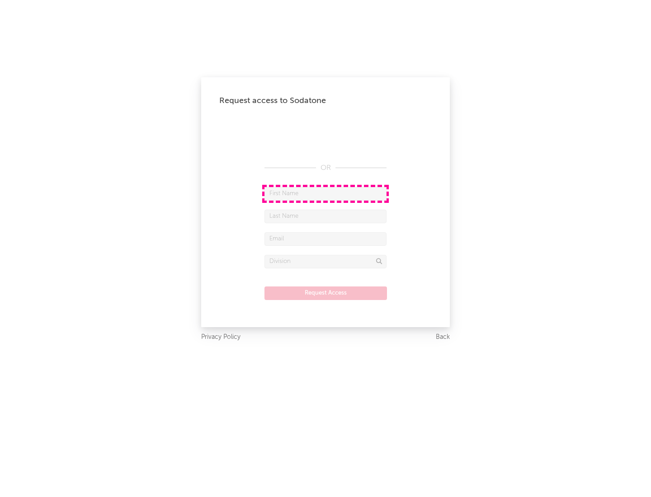
click at [325, 193] on input "text" at bounding box center [325, 194] width 122 height 14
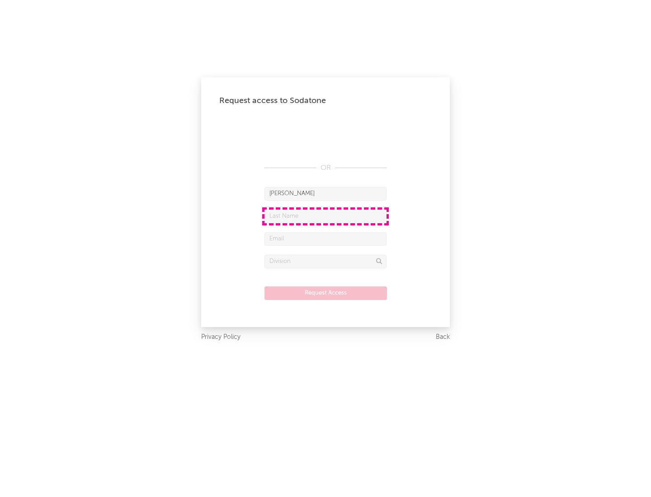
type input "[PERSON_NAME]"
click at [325, 216] on input "text" at bounding box center [325, 217] width 122 height 14
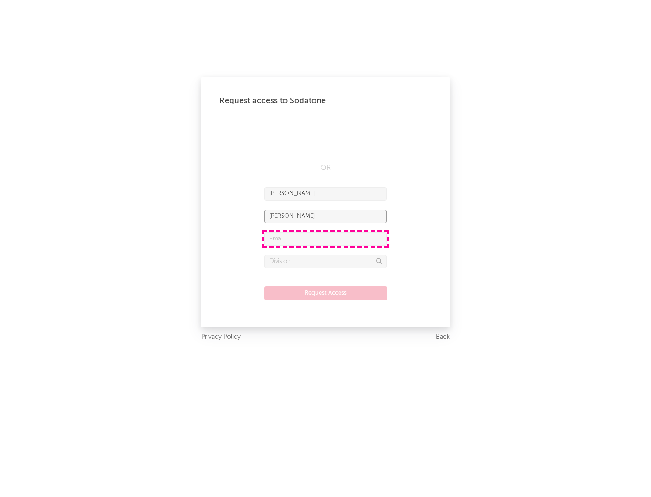
type input "[PERSON_NAME]"
click at [325, 239] on input "text" at bounding box center [325, 239] width 122 height 14
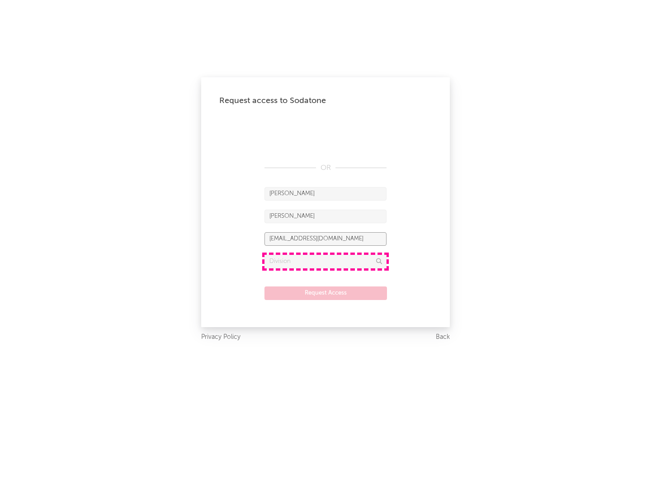
type input "[EMAIL_ADDRESS][DOMAIN_NAME]"
click at [325, 261] on input "text" at bounding box center [325, 262] width 122 height 14
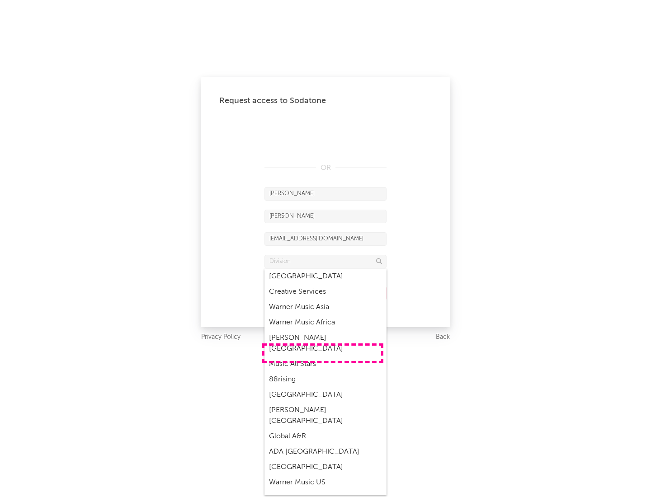
click at [323, 357] on div "Music All Stars" at bounding box center [325, 364] width 122 height 15
type input "Music All Stars"
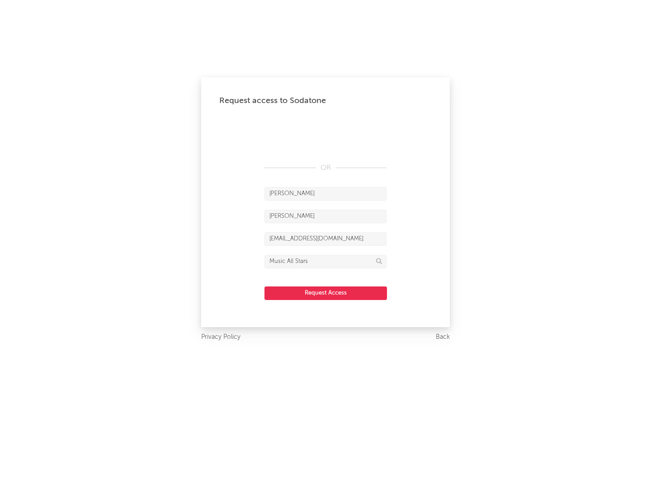
click at [325, 293] on button "Request Access" at bounding box center [325, 294] width 122 height 14
